Goal: Information Seeking & Learning: Check status

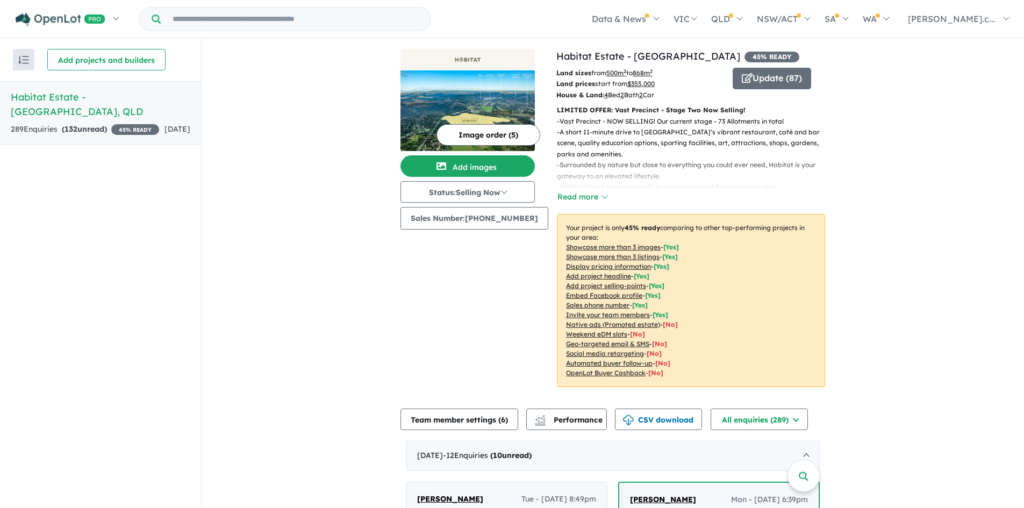
scroll to position [107, 0]
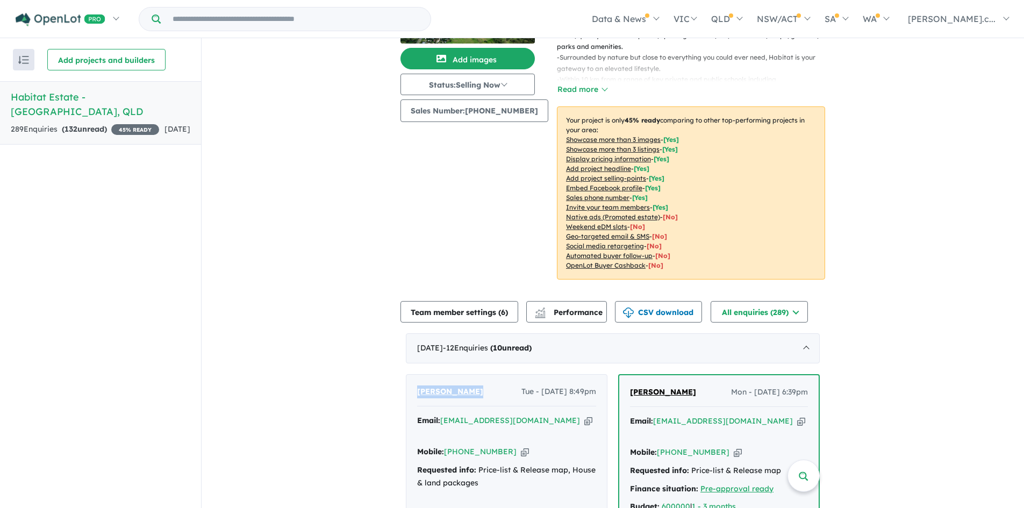
drag, startPoint x: 481, startPoint y: 394, endPoint x: 396, endPoint y: 395, distance: 85.4
copy span "[PERSON_NAME]"
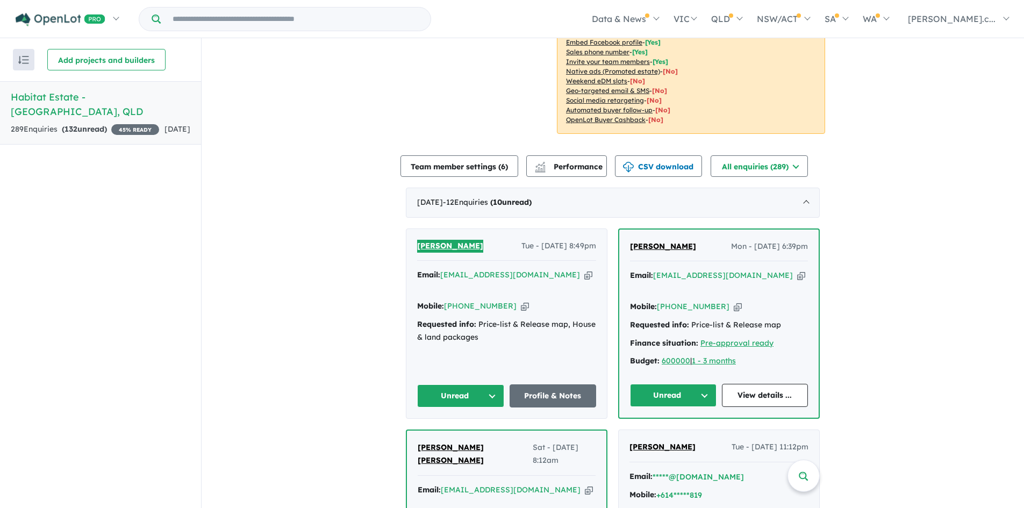
scroll to position [269, 0]
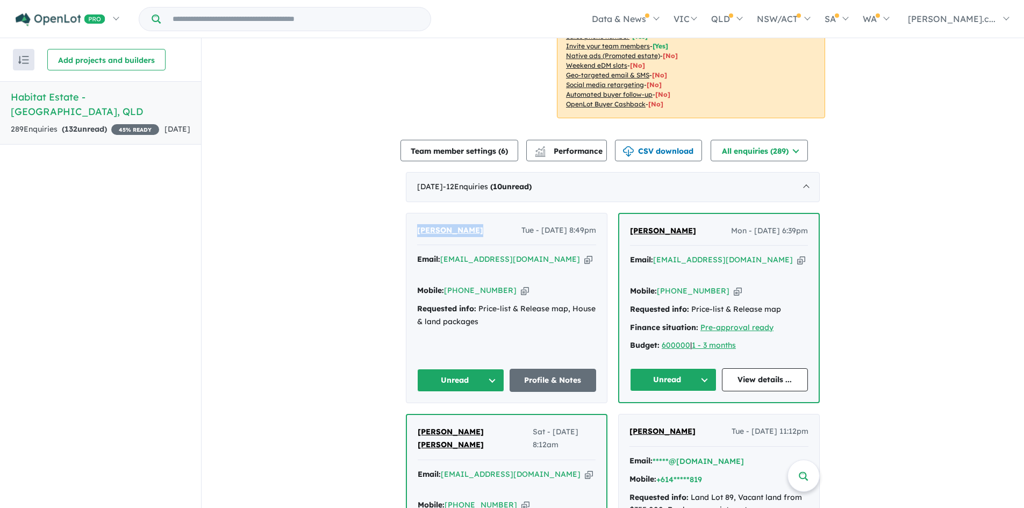
click at [521, 285] on icon "button" at bounding box center [525, 290] width 8 height 11
copy span "[PERSON_NAME]"
drag, startPoint x: 525, startPoint y: 260, endPoint x: 570, endPoint y: 262, distance: 44.6
click at [584, 260] on icon "button" at bounding box center [588, 259] width 8 height 11
copy span "[PERSON_NAME]"
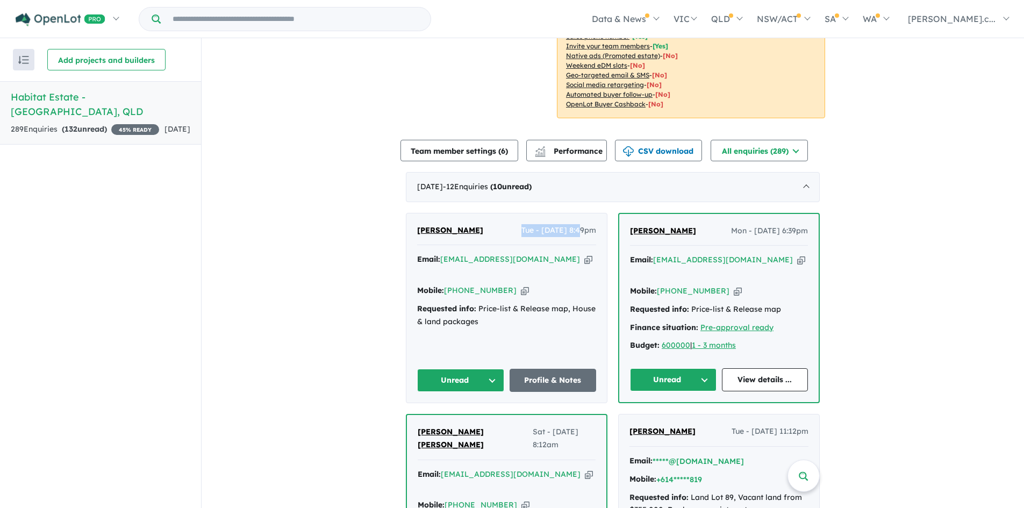
drag, startPoint x: 501, startPoint y: 226, endPoint x: 561, endPoint y: 229, distance: 60.3
click at [561, 229] on div "[PERSON_NAME] Tue - [DATE] 8:49pm" at bounding box center [506, 234] width 179 height 21
copy span "Tue - [DATE]"
drag, startPoint x: 480, startPoint y: 307, endPoint x: 389, endPoint y: 301, distance: 91.5
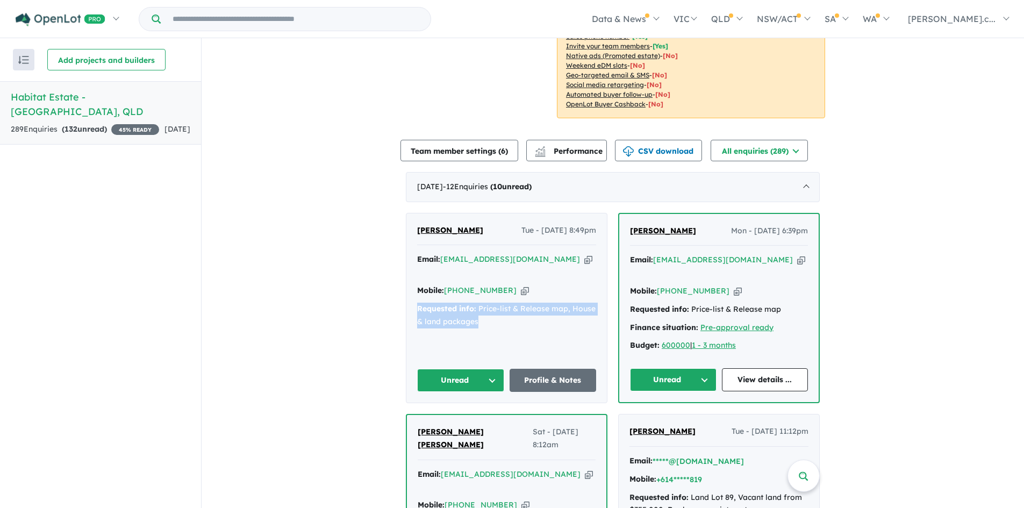
copy div "Requested info: Price-list & Release map, House & land packages"
drag, startPoint x: 705, startPoint y: 234, endPoint x: 624, endPoint y: 234, distance: 81.1
click at [624, 234] on div "[PERSON_NAME] Mon - [DATE] 6:39pm Email: [EMAIL_ADDRESS][DOMAIN_NAME] Copied! M…" at bounding box center [718, 308] width 199 height 189
copy span "[PERSON_NAME]"
click at [797, 259] on icon "button" at bounding box center [801, 259] width 8 height 11
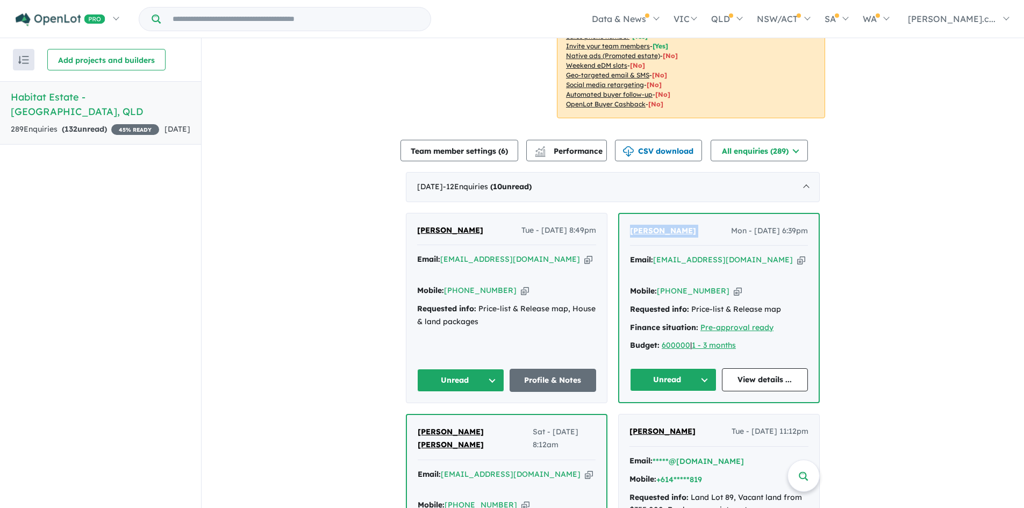
copy span "[PERSON_NAME]"
click at [733, 287] on icon "button" at bounding box center [737, 290] width 8 height 11
copy span "[PERSON_NAME]"
drag, startPoint x: 776, startPoint y: 234, endPoint x: 707, endPoint y: 236, distance: 69.3
click at [707, 236] on div "[PERSON_NAME] Mon - [DATE] 6:39pm" at bounding box center [719, 235] width 178 height 21
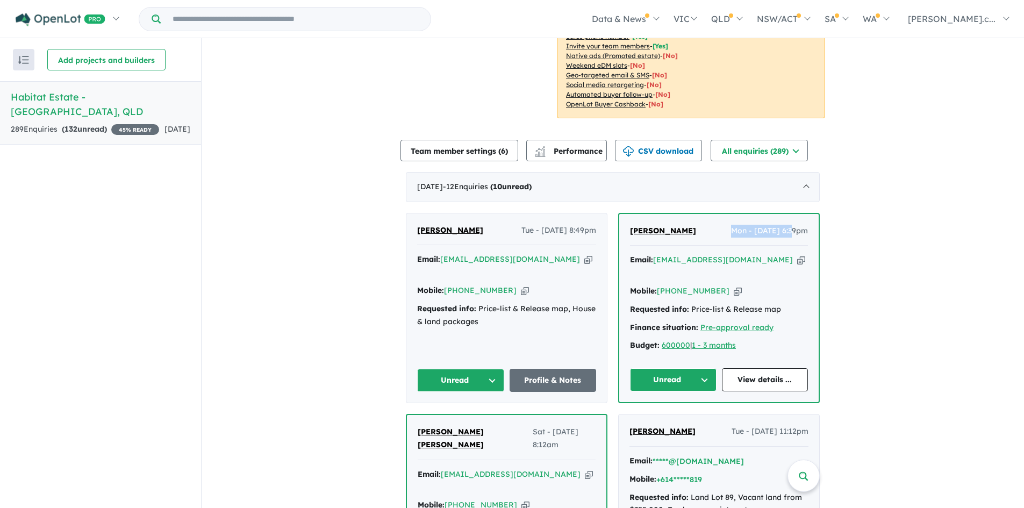
copy span "Mon - [DATE]"
click at [783, 304] on div "Requested info: Price-list & Release map" at bounding box center [719, 309] width 178 height 13
drag, startPoint x: 781, startPoint y: 313, endPoint x: 624, endPoint y: 311, distance: 157.4
click at [624, 311] on div "[PERSON_NAME] Mon - [DATE] 6:39pm Email: [EMAIL_ADDRESS][DOMAIN_NAME] Copied! M…" at bounding box center [718, 308] width 199 height 189
copy div "Requested info: Price-list & Release map"
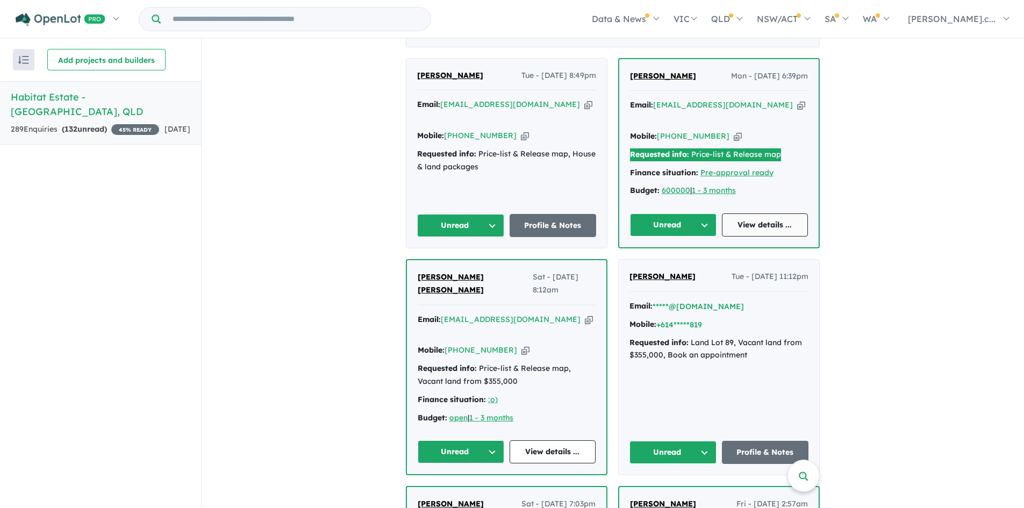
scroll to position [430, 0]
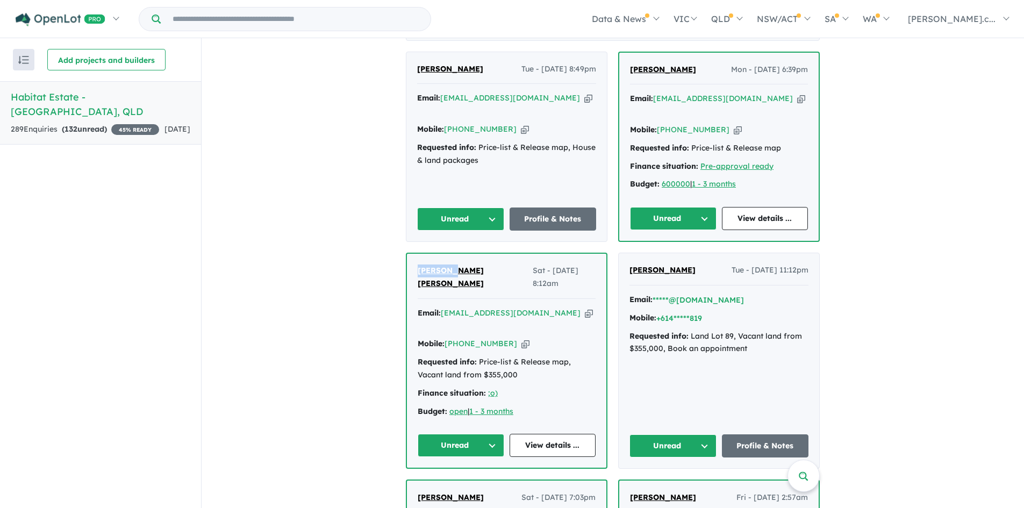
drag, startPoint x: 456, startPoint y: 273, endPoint x: 383, endPoint y: 275, distance: 73.1
click at [585, 307] on icon "button" at bounding box center [589, 312] width 8 height 11
